Goal: Navigation & Orientation: Find specific page/section

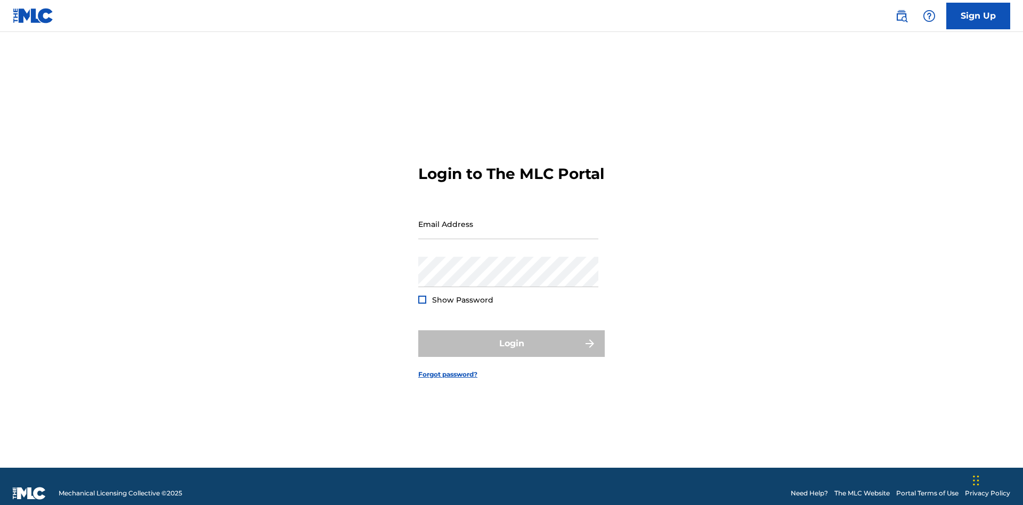
scroll to position [14, 0]
click at [508, 219] on input "Email Address" at bounding box center [508, 224] width 180 height 30
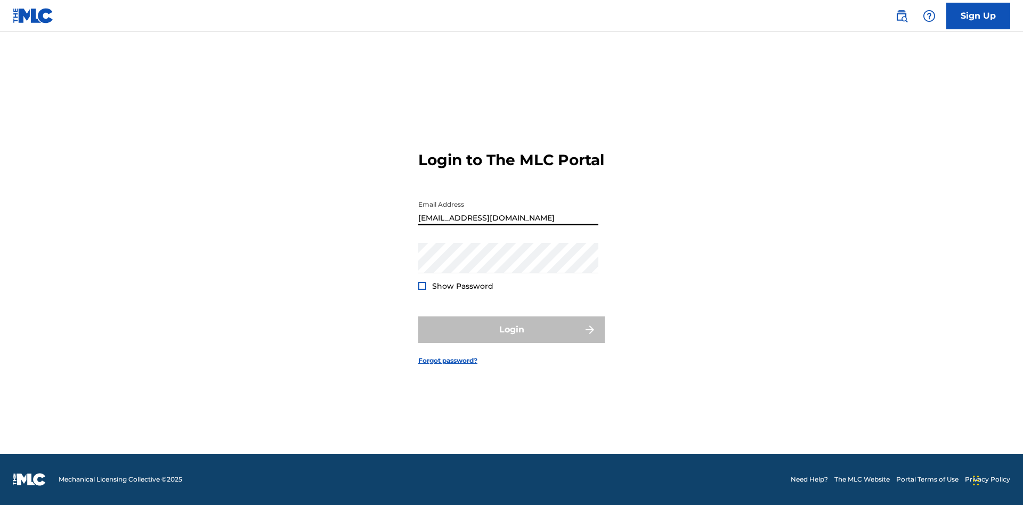
type input "[EMAIL_ADDRESS][DOMAIN_NAME]"
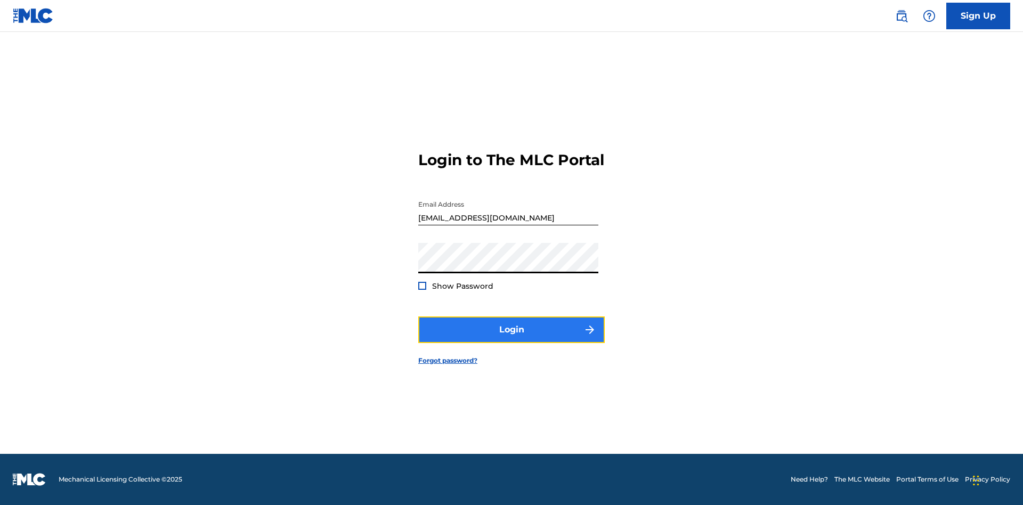
click at [512, 339] on button "Login" at bounding box center [511, 330] width 187 height 27
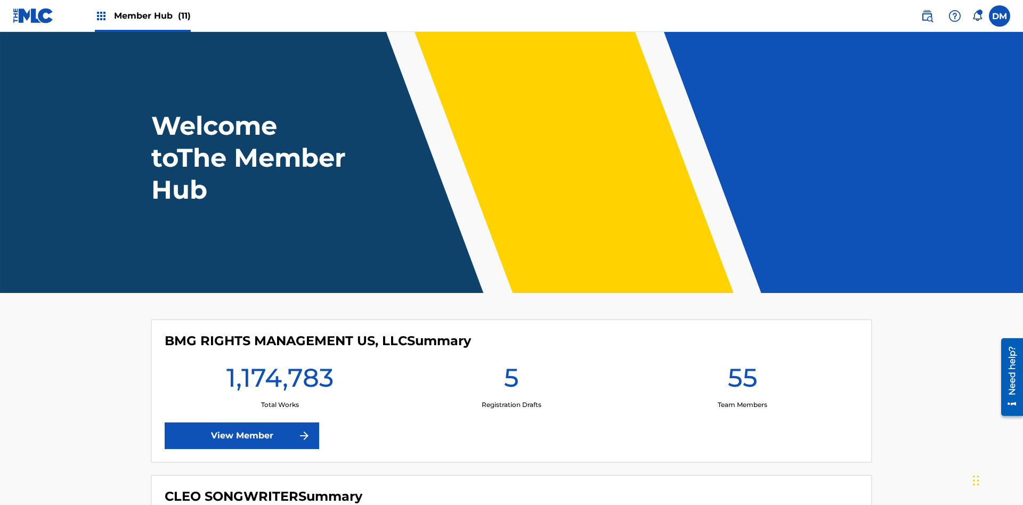
scroll to position [46, 0]
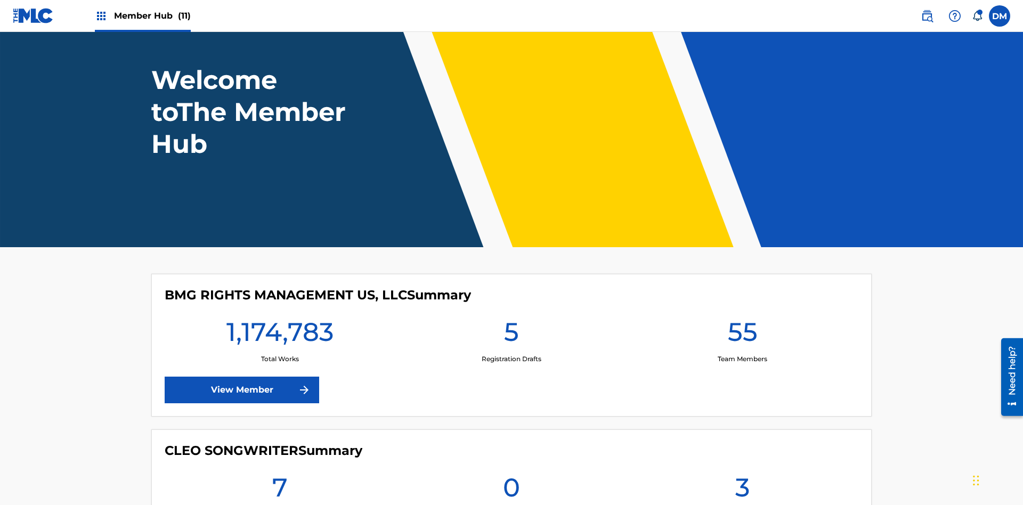
click at [152, 15] on span "Member Hub (11)" at bounding box center [152, 16] width 77 height 12
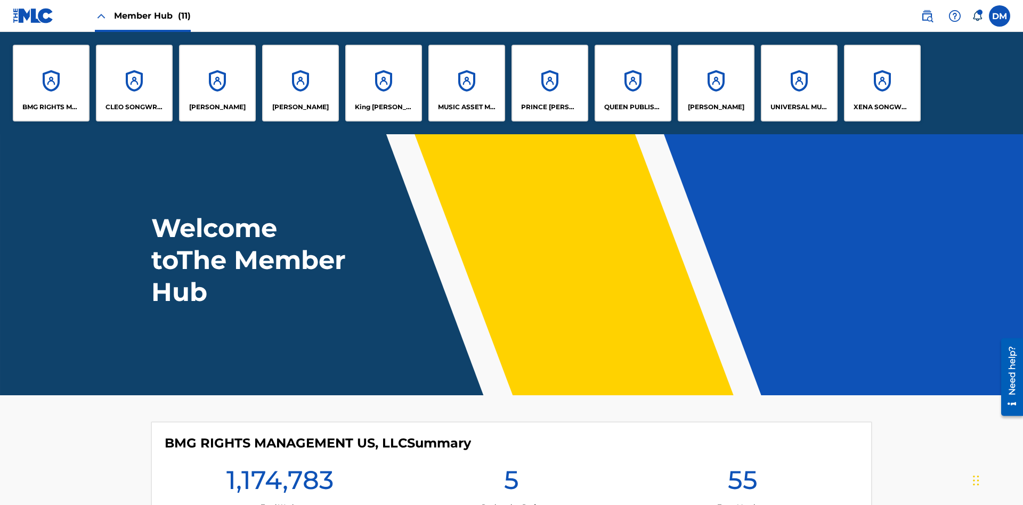
scroll to position [38, 0]
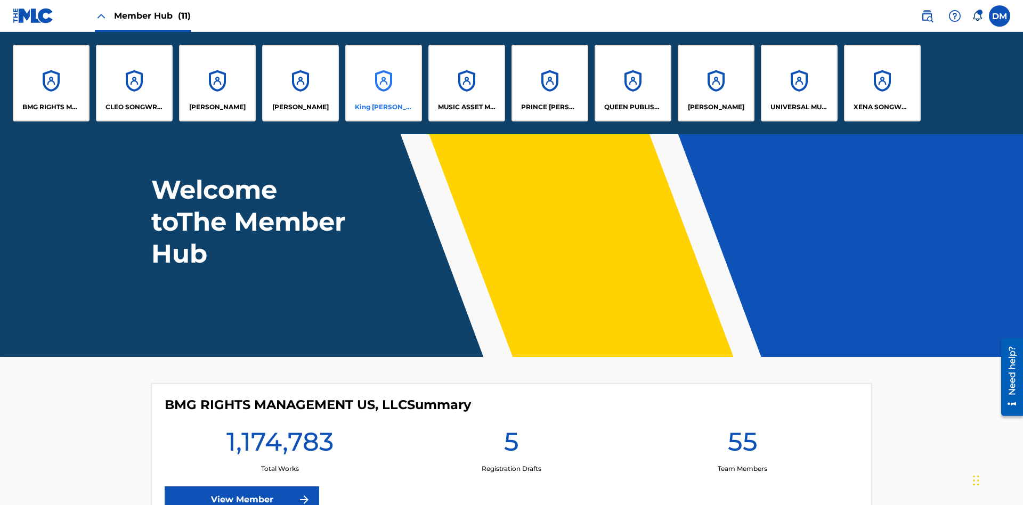
click at [383, 107] on p "King McTesterson" at bounding box center [384, 107] width 58 height 10
